Goal: Task Accomplishment & Management: Use online tool/utility

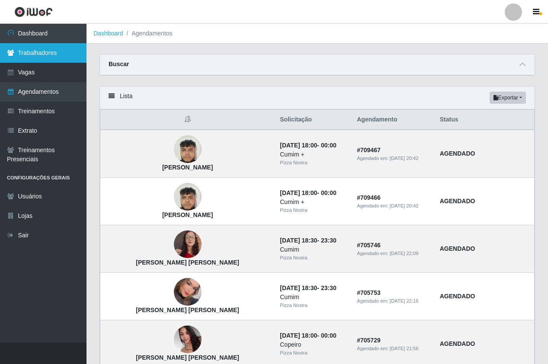
click at [58, 48] on link "Trabalhadores" at bounding box center [43, 52] width 86 height 19
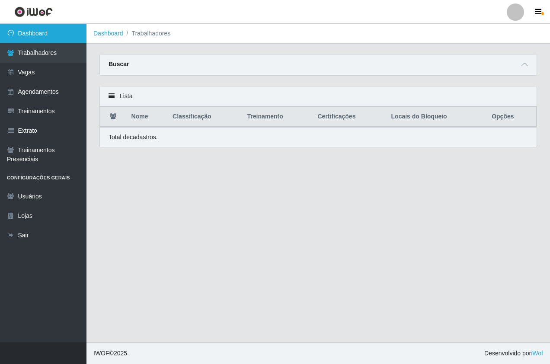
click at [57, 34] on link "Dashboard" at bounding box center [43, 33] width 86 height 19
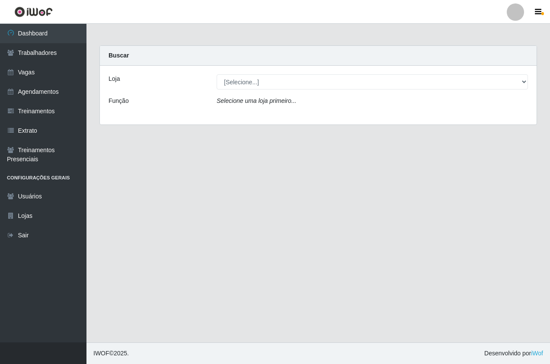
drag, startPoint x: 312, startPoint y: 274, endPoint x: 293, endPoint y: 303, distance: 34.6
click at [312, 274] on main "Carregando... Buscar Loja [Selecione...] Pizza Nostra Função Selecione [PERSON_…" at bounding box center [317, 183] width 463 height 319
drag, startPoint x: 500, startPoint y: 265, endPoint x: 342, endPoint y: 210, distance: 166.8
click at [482, 261] on main "Carregando... Buscar Loja [Selecione...] Pizza Nostra Função Selecione [PERSON_…" at bounding box center [317, 183] width 463 height 319
click at [43, 89] on link "Agendamentos" at bounding box center [43, 91] width 86 height 19
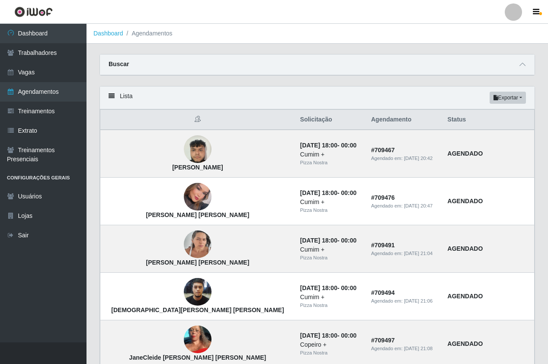
click at [412, 59] on div "Buscar" at bounding box center [317, 64] width 434 height 21
click at [81, 29] on link "Dashboard" at bounding box center [43, 33] width 86 height 19
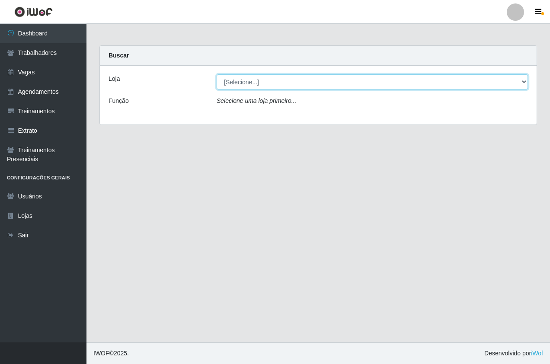
drag, startPoint x: 282, startPoint y: 79, endPoint x: 281, endPoint y: 90, distance: 11.7
click at [282, 79] on select "[Selecione...] Pizza Nostra" at bounding box center [372, 81] width 311 height 15
select select "337"
click at [217, 74] on select "[Selecione...] Pizza Nostra" at bounding box center [372, 81] width 311 height 15
